Goal: Information Seeking & Learning: Stay updated

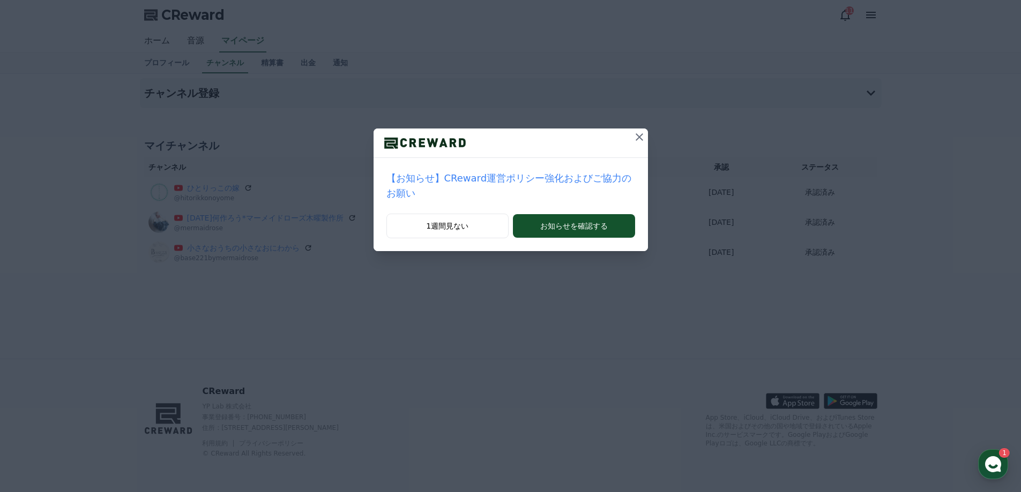
click at [635, 140] on icon at bounding box center [639, 137] width 8 height 8
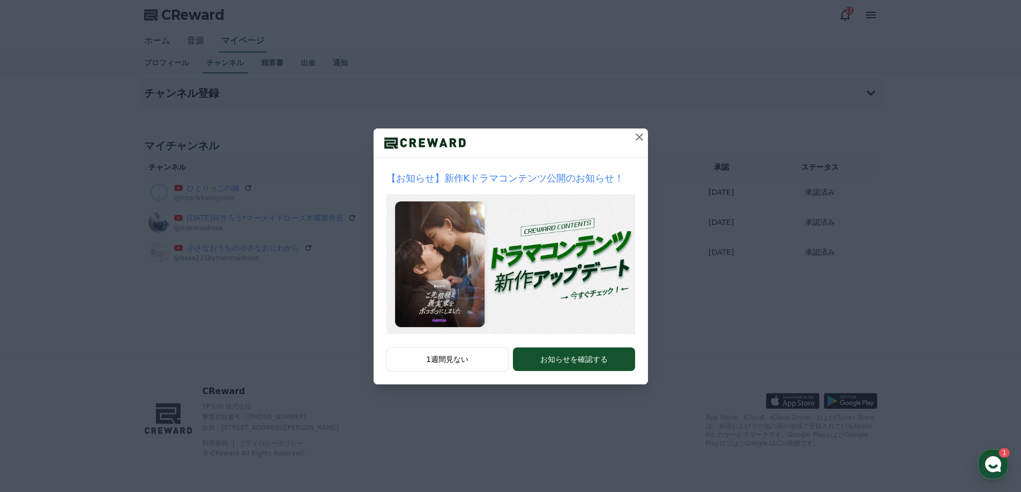
click at [646, 133] on button at bounding box center [639, 137] width 17 height 17
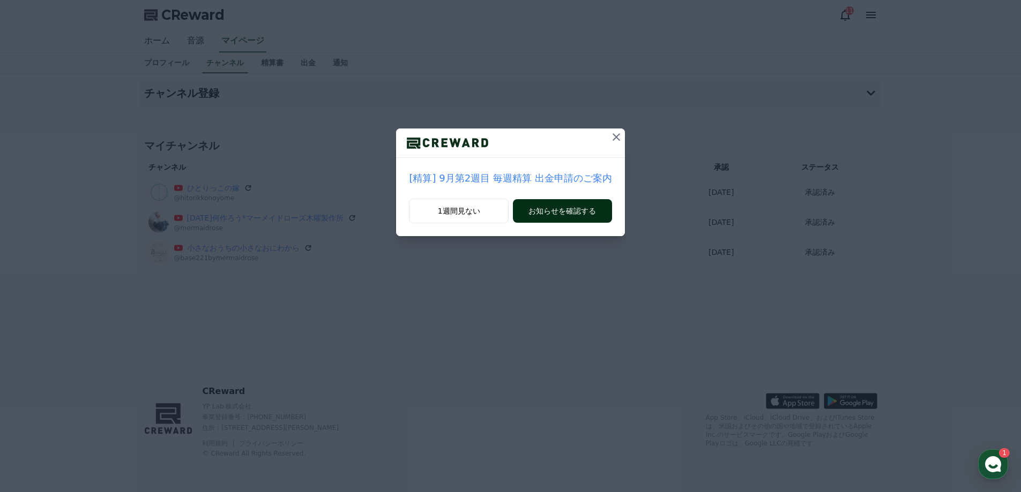
click at [575, 215] on button "お知らせを確認する" at bounding box center [562, 211] width 99 height 24
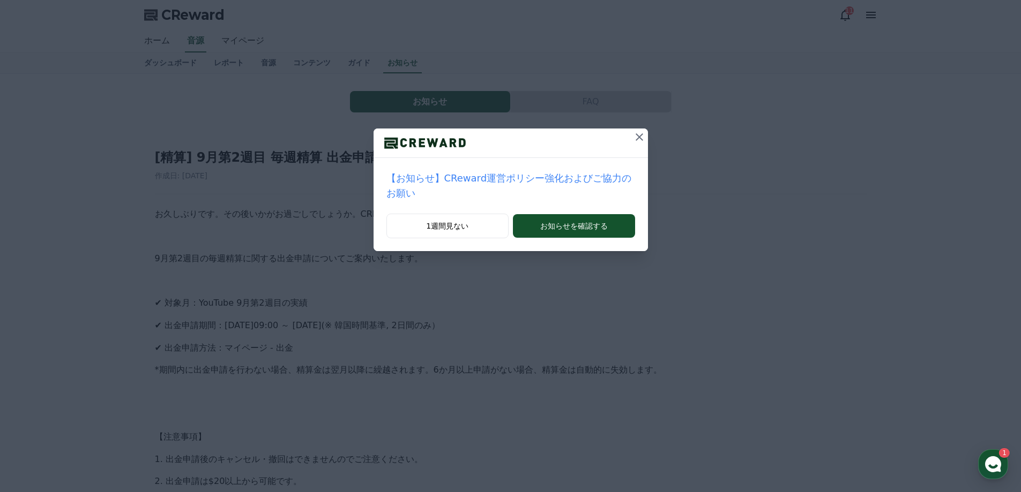
click at [633, 140] on icon at bounding box center [639, 137] width 13 height 13
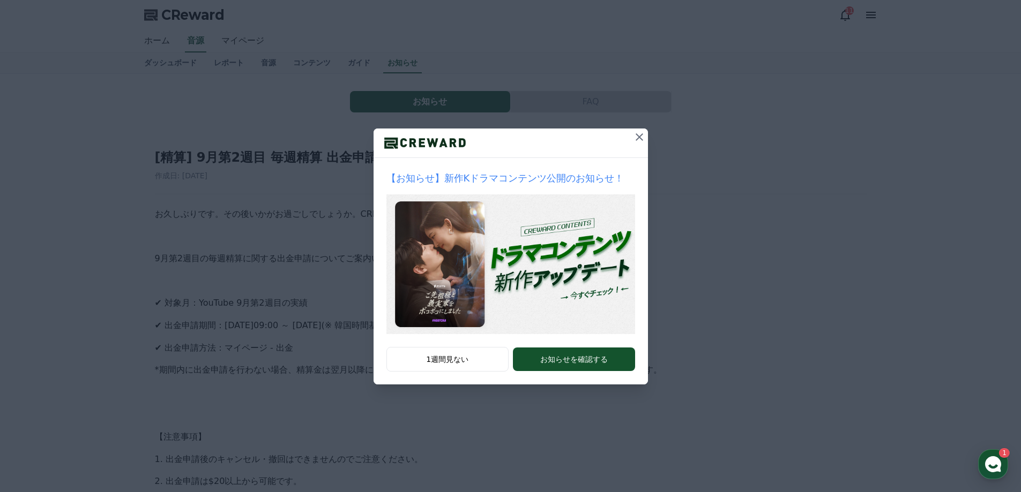
click at [633, 141] on icon at bounding box center [639, 137] width 13 height 13
